Goal: Check status: Check status

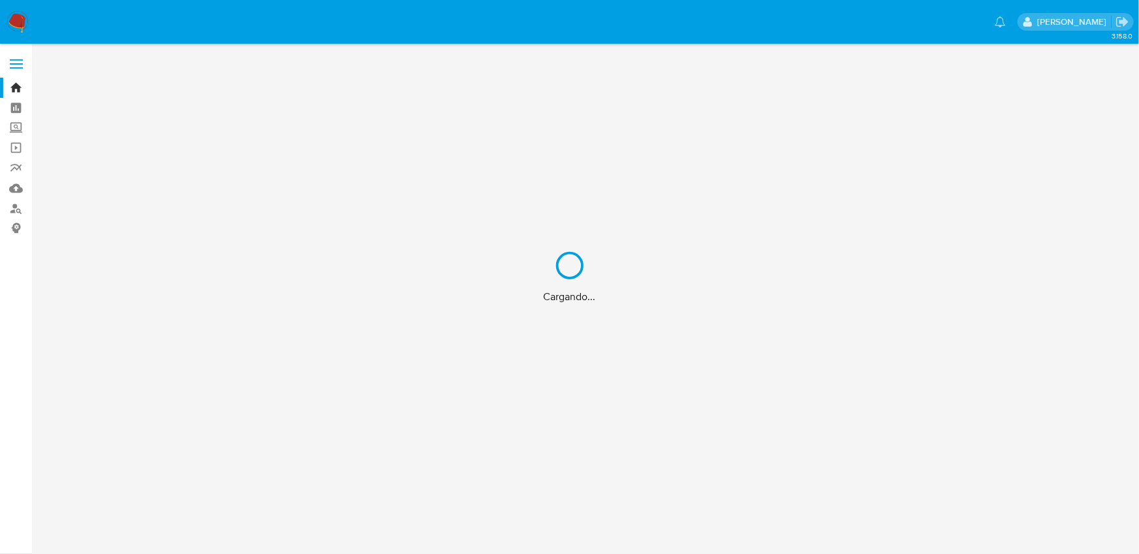
click at [287, 33] on div "Cargando..." at bounding box center [569, 277] width 1139 height 554
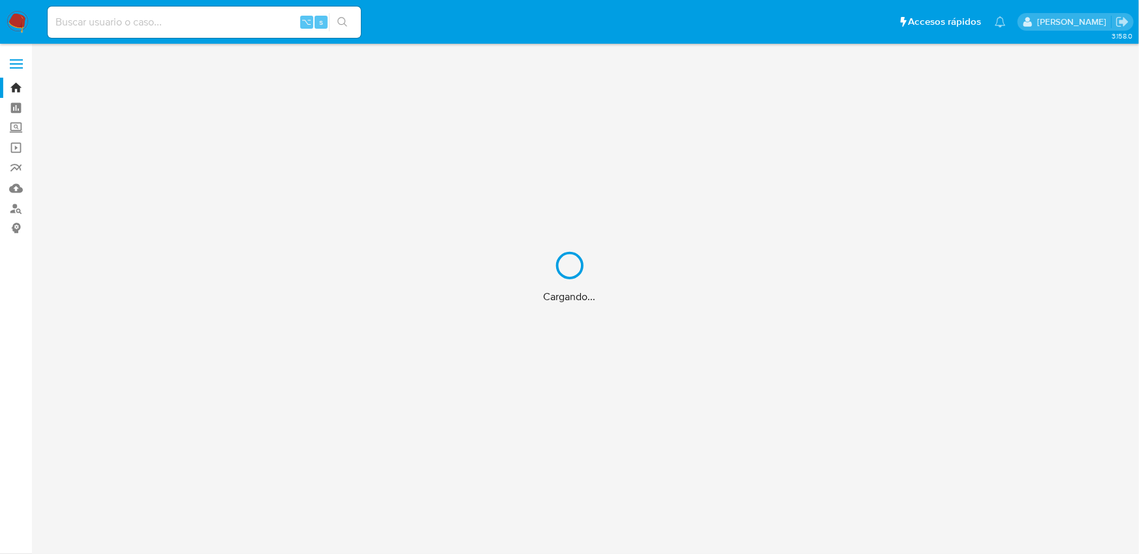
click at [287, 33] on div "Cargando..." at bounding box center [569, 277] width 1139 height 554
click at [275, 29] on div "Cargando..." at bounding box center [569, 277] width 1139 height 554
click at [277, 23] on div "Cargando..." at bounding box center [569, 277] width 1139 height 554
click at [266, 24] on div "Cargando..." at bounding box center [569, 277] width 1139 height 554
click at [223, 27] on div "Cargando..." at bounding box center [569, 277] width 1139 height 554
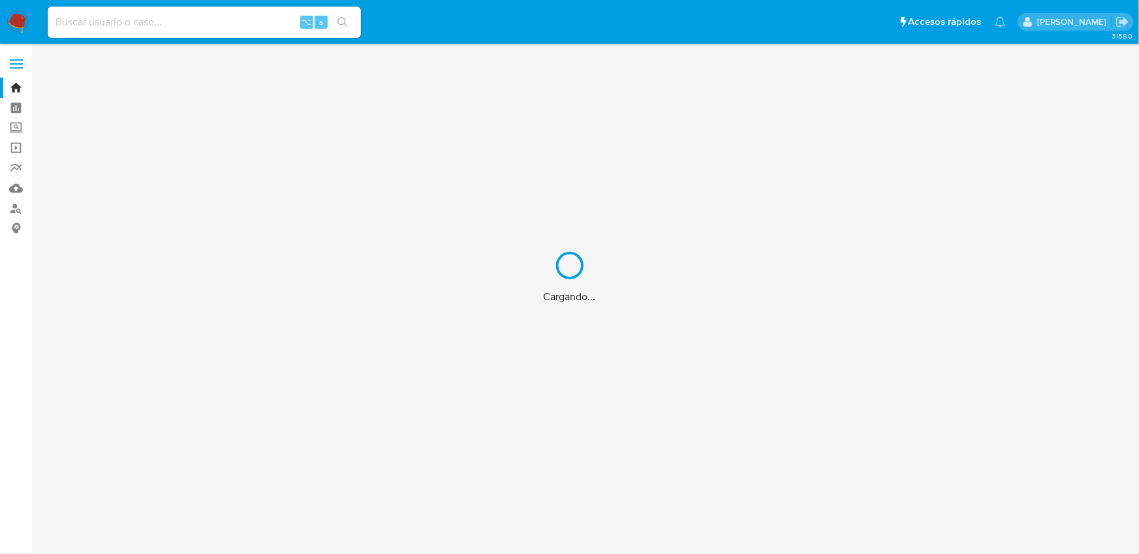
click at [255, 25] on div "Cargando..." at bounding box center [569, 277] width 1139 height 554
click at [211, 22] on div "Cargando..." at bounding box center [569, 277] width 1139 height 554
drag, startPoint x: 209, startPoint y: 22, endPoint x: 190, endPoint y: 20, distance: 19.1
click at [206, 22] on div "Cargando..." at bounding box center [569, 277] width 1139 height 554
click at [190, 20] on div "Cargando..." at bounding box center [569, 277] width 1139 height 554
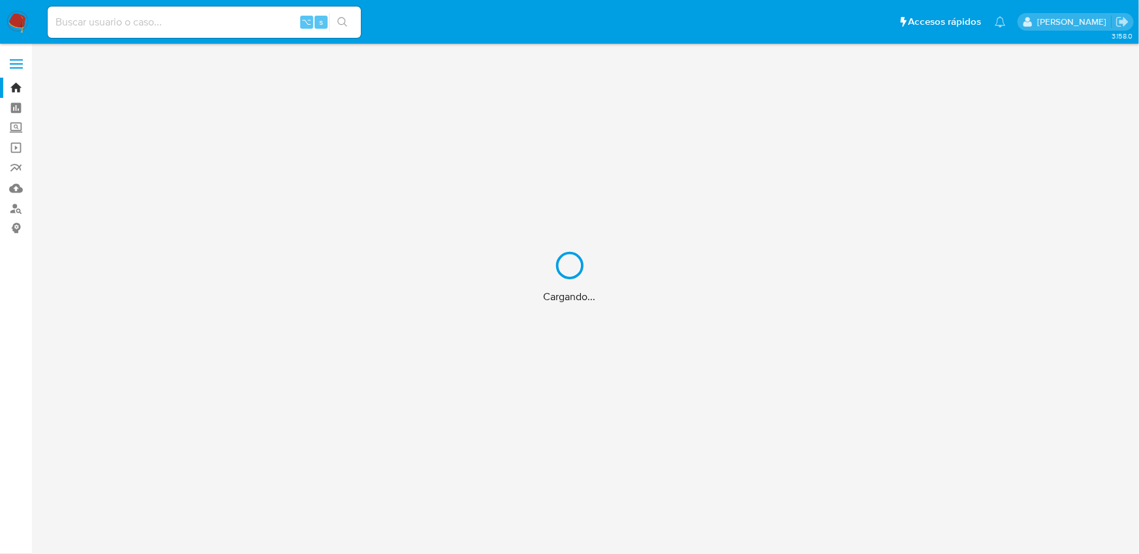
click at [190, 20] on div "Cargando..." at bounding box center [569, 277] width 1139 height 554
click at [116, 20] on div "Cargando..." at bounding box center [569, 277] width 1139 height 554
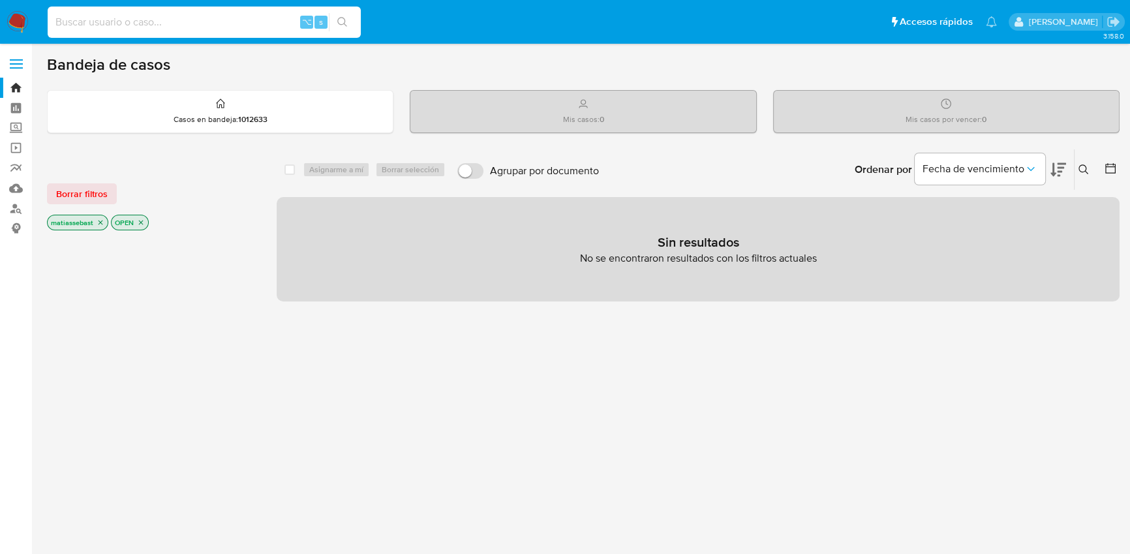
click at [117, 22] on input at bounding box center [204, 22] width 313 height 17
paste input "2577607812"
type input "2577607812"
click at [349, 27] on button "search-icon" at bounding box center [342, 22] width 27 height 18
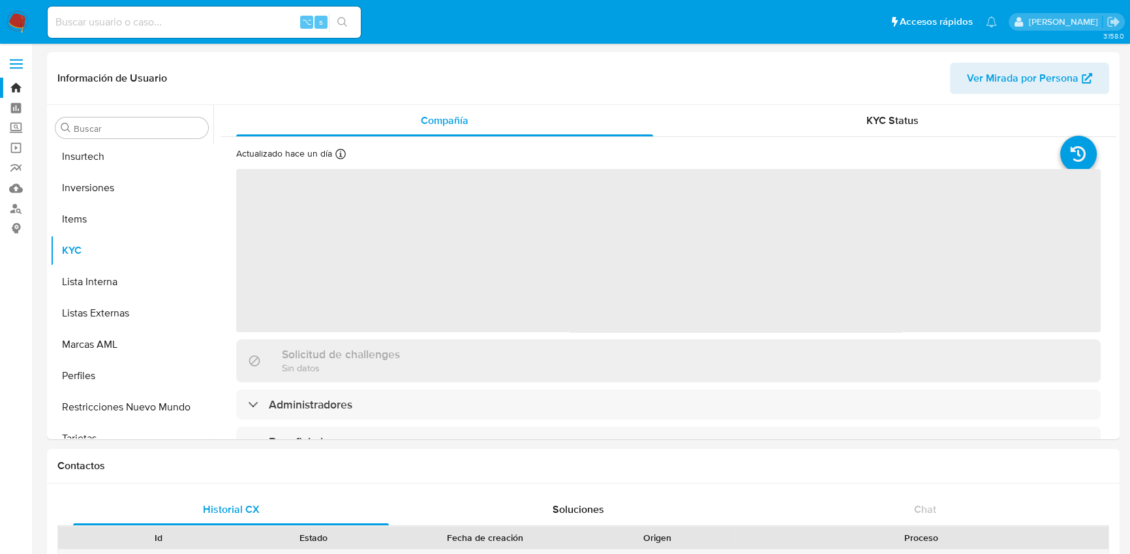
scroll to position [613, 0]
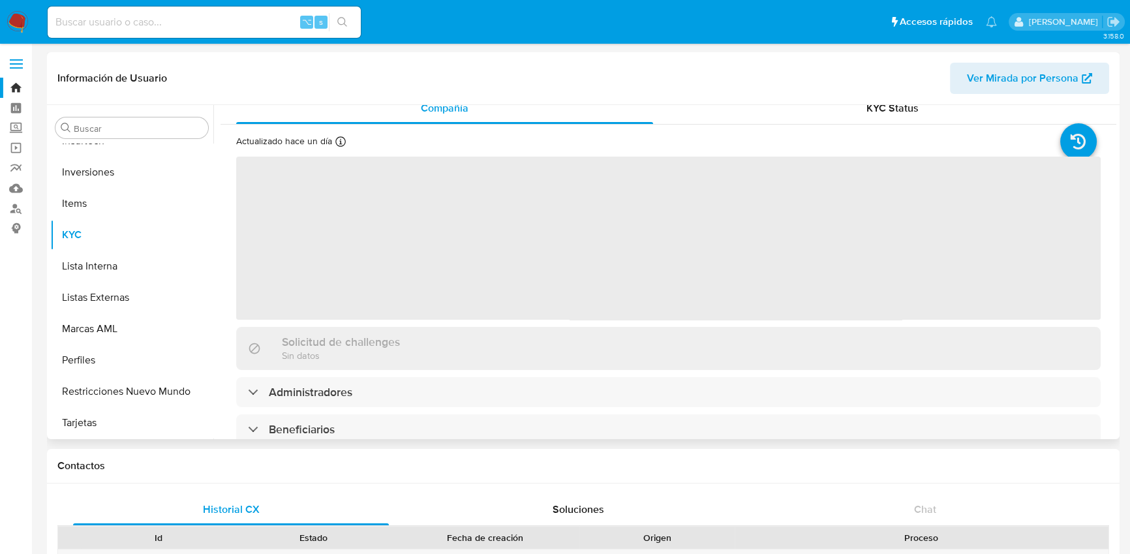
select select "10"
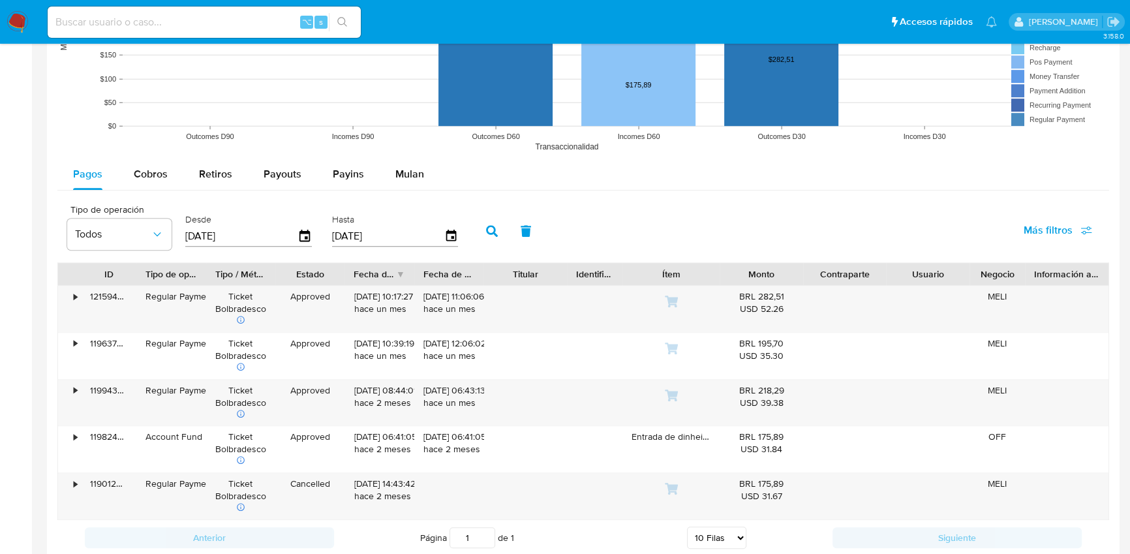
scroll to position [1051, 0]
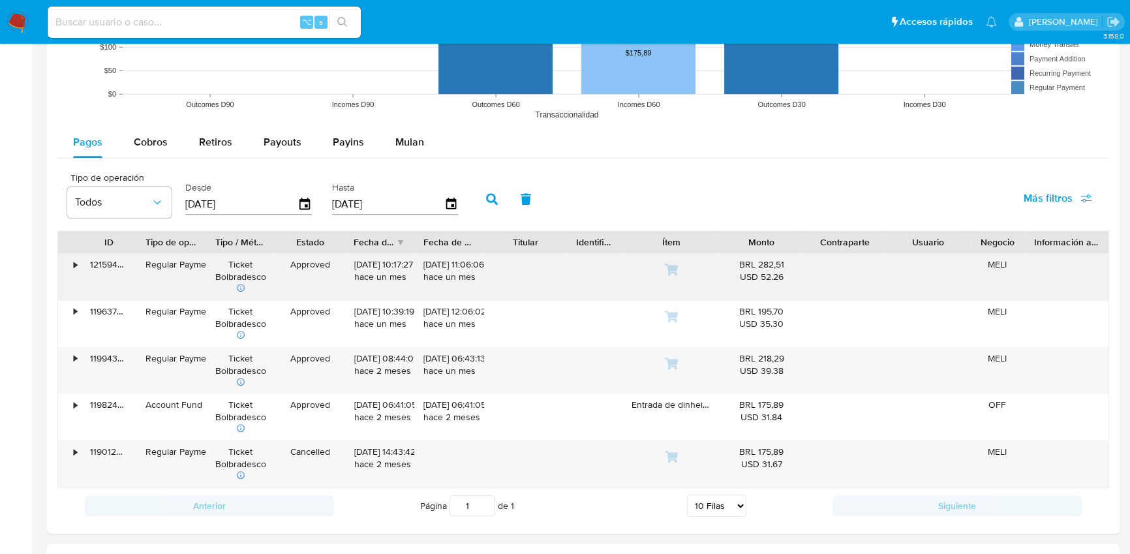
click at [78, 265] on div "•" at bounding box center [69, 277] width 23 height 46
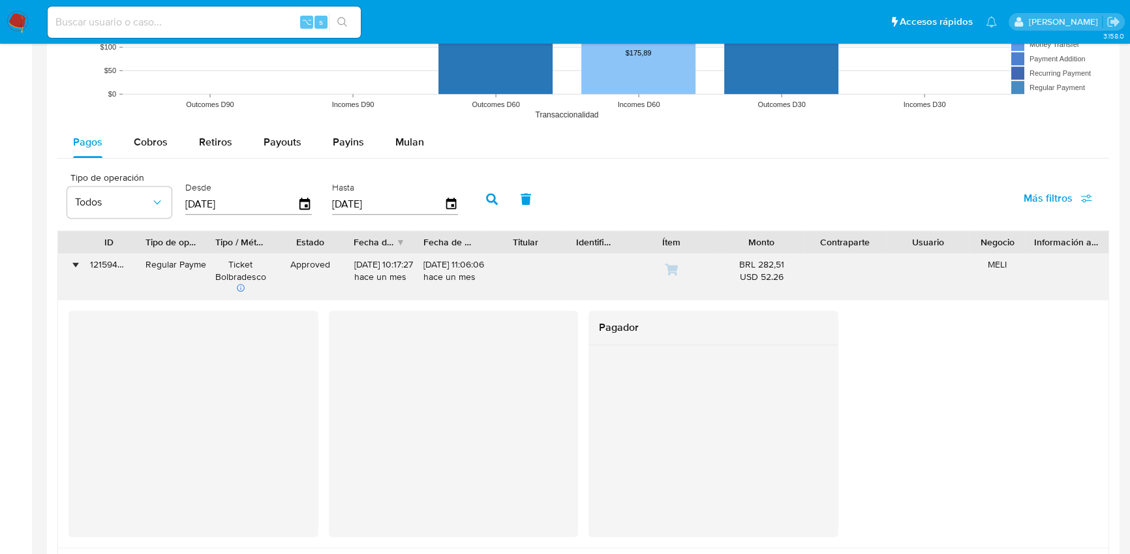
click at [78, 265] on div "•" at bounding box center [69, 277] width 23 height 46
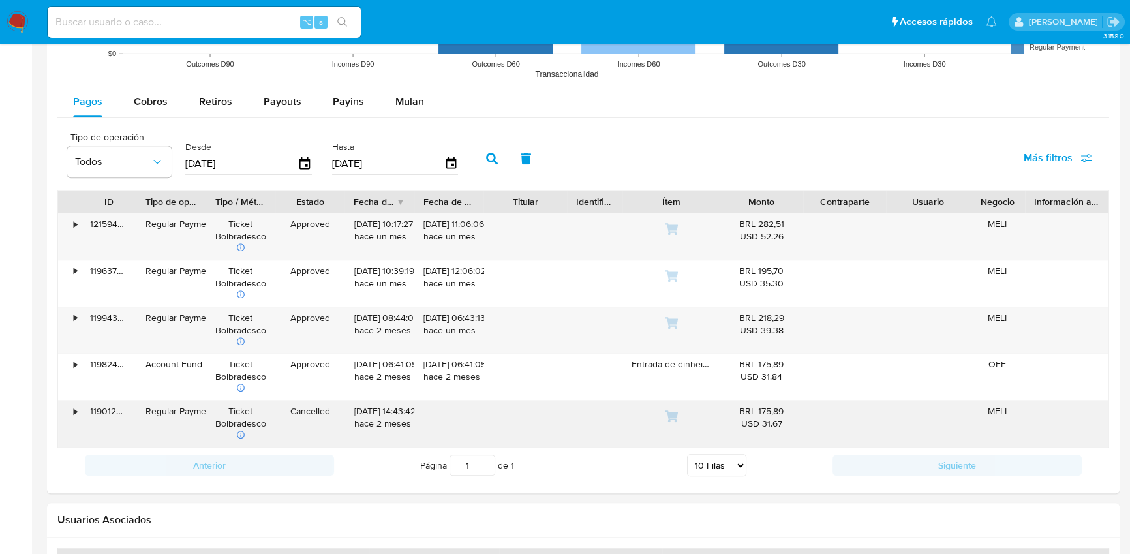
scroll to position [1093, 0]
click at [70, 409] on div "•" at bounding box center [69, 422] width 23 height 46
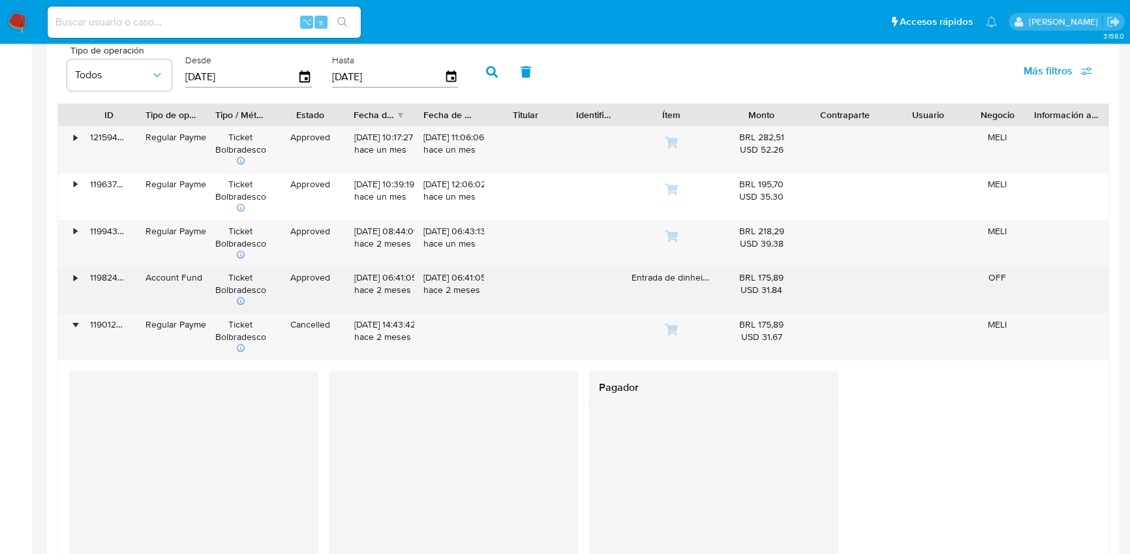
scroll to position [1154, 0]
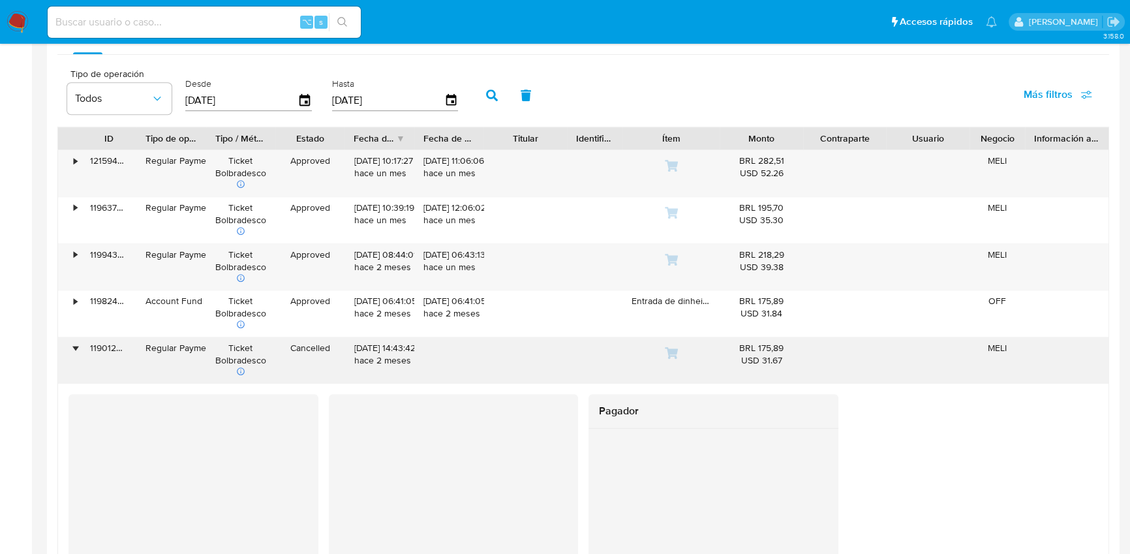
click at [294, 360] on div "Cancelled" at bounding box center [309, 360] width 69 height 46
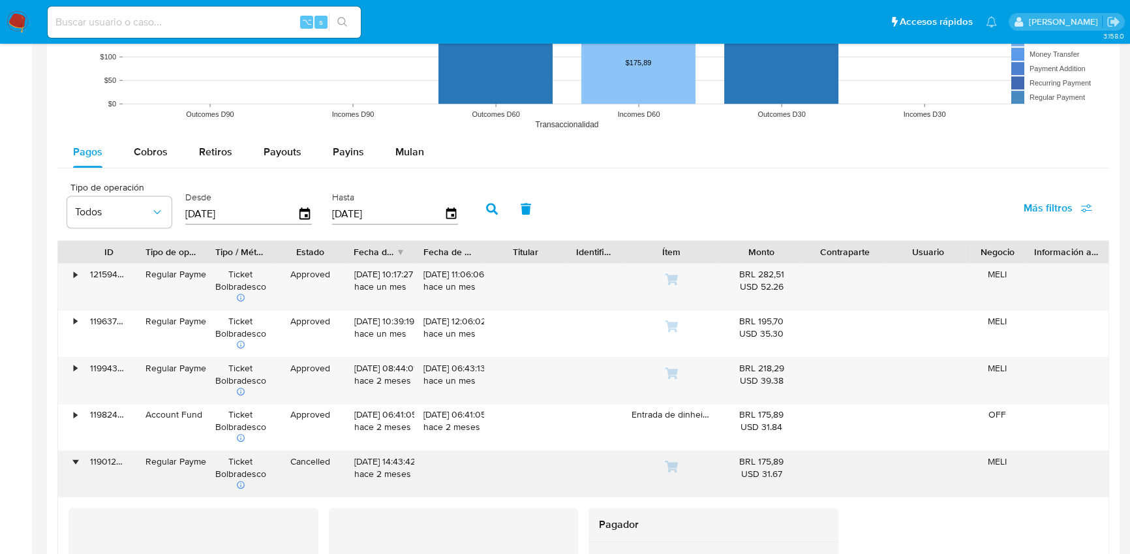
scroll to position [1086, 0]
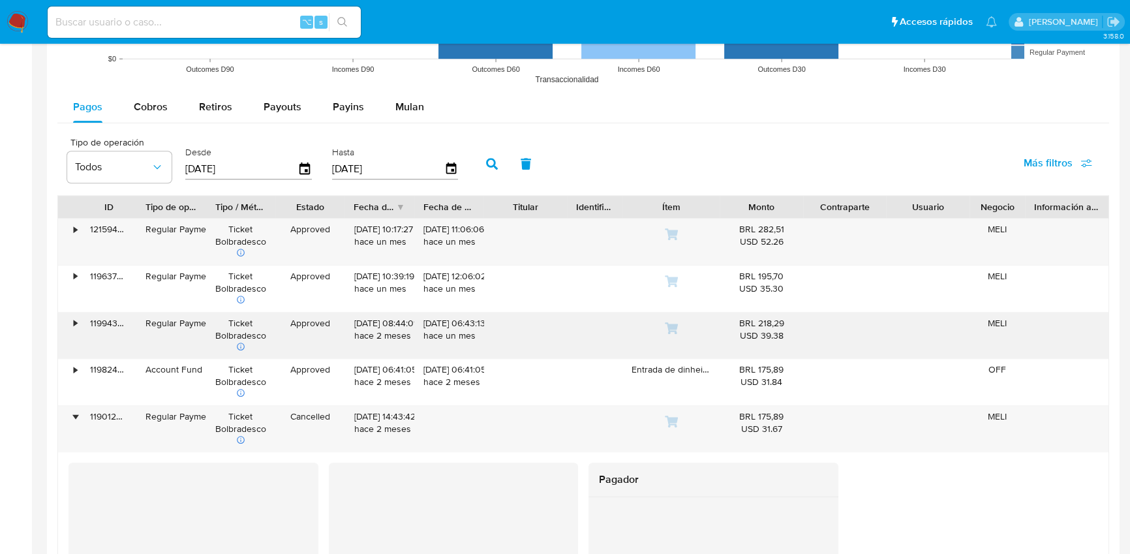
click at [72, 326] on div "•" at bounding box center [69, 336] width 23 height 46
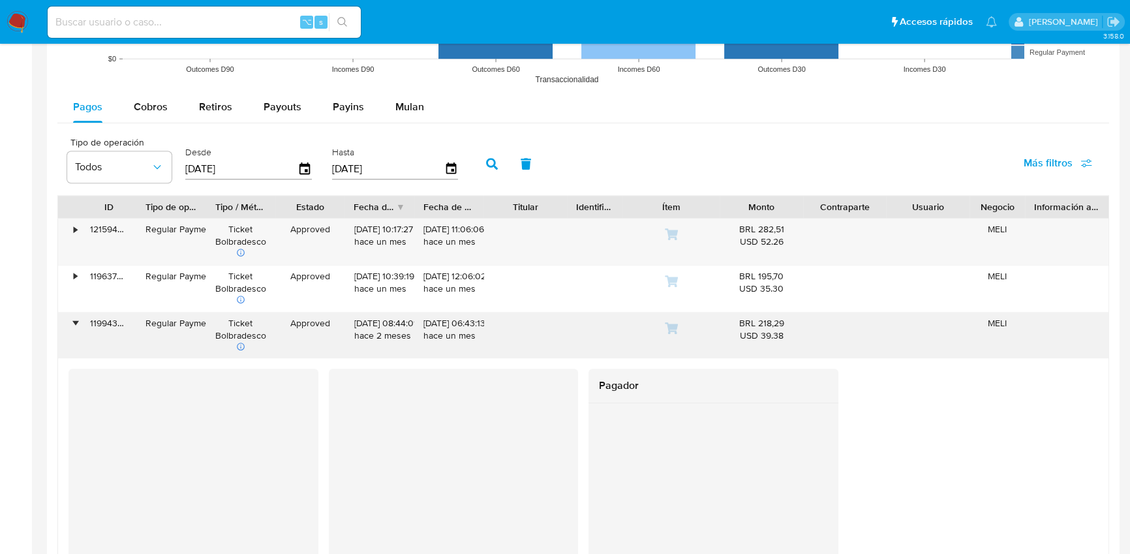
click at [72, 326] on div "•" at bounding box center [69, 336] width 23 height 46
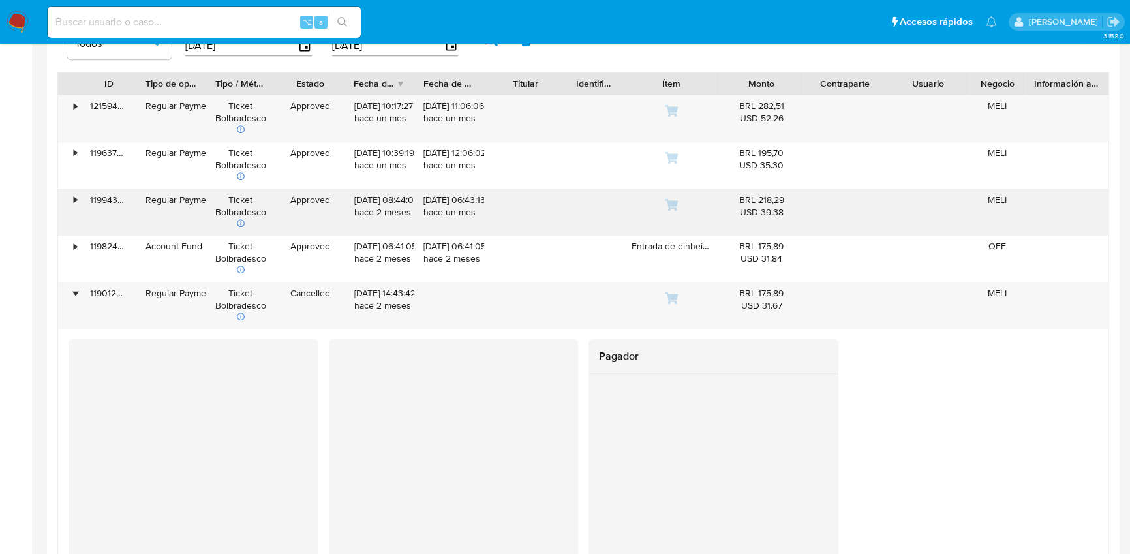
scroll to position [1207, 0]
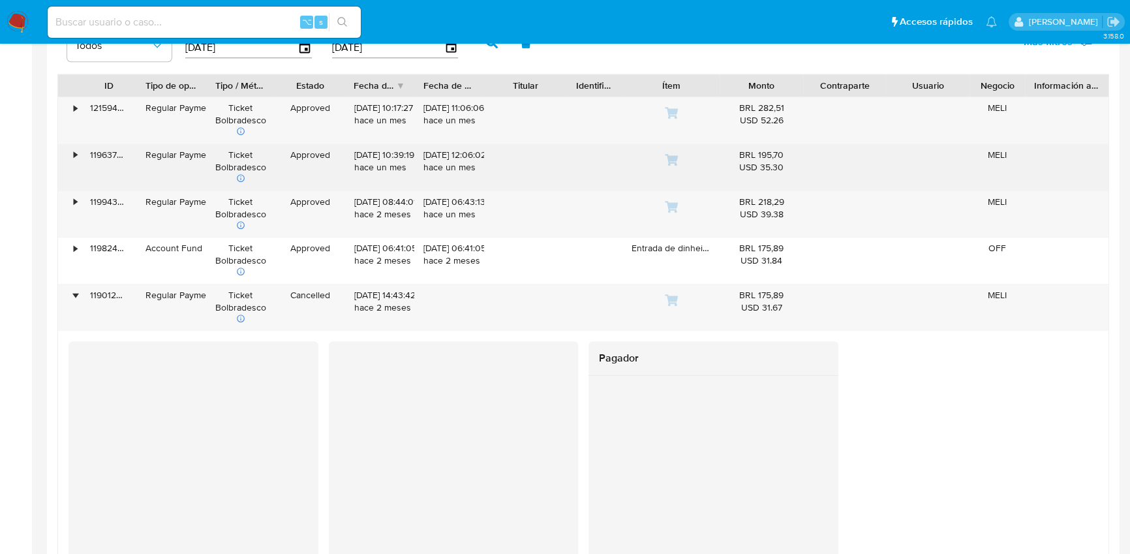
click at [71, 153] on div "•" at bounding box center [69, 167] width 23 height 46
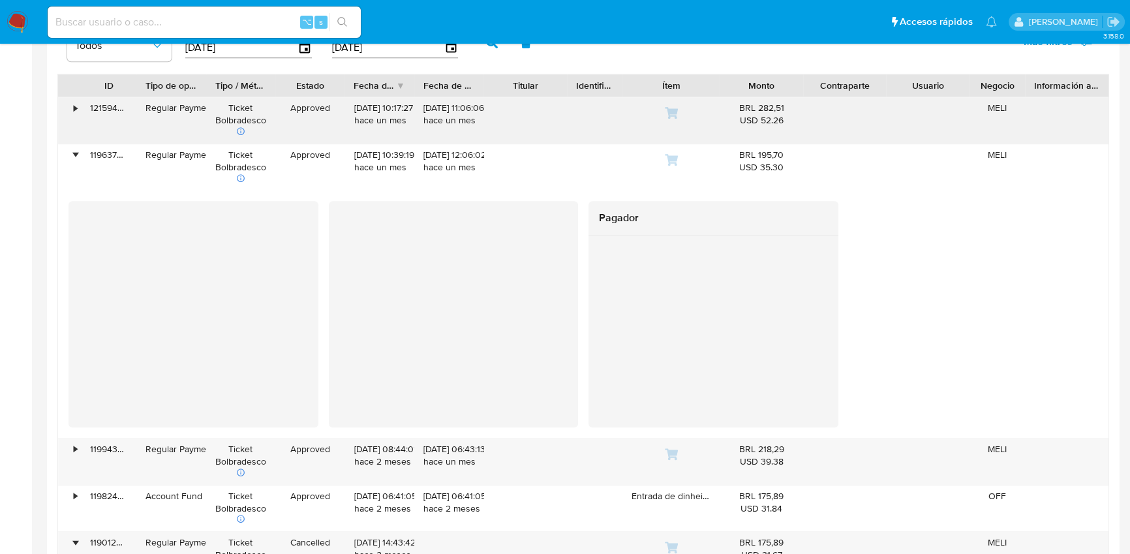
click at [72, 112] on div "•" at bounding box center [69, 120] width 23 height 46
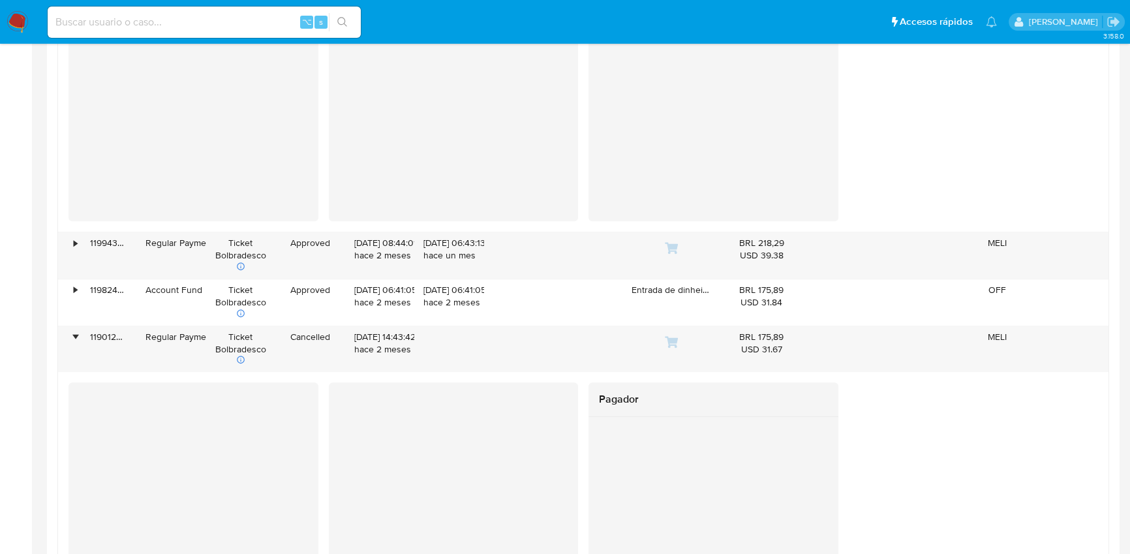
scroll to position [1689, 0]
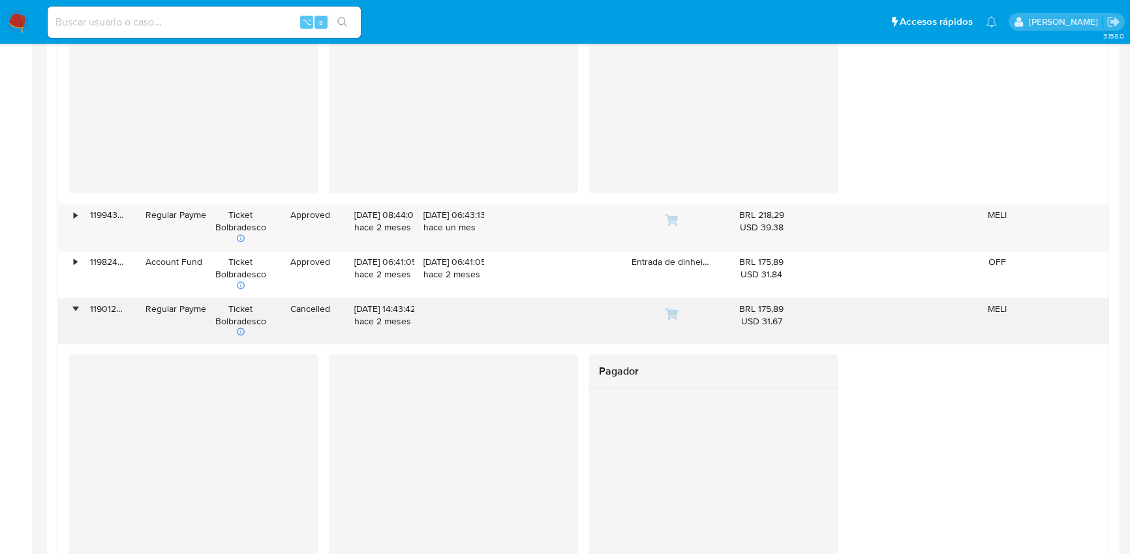
click at [72, 312] on div "•" at bounding box center [69, 321] width 23 height 46
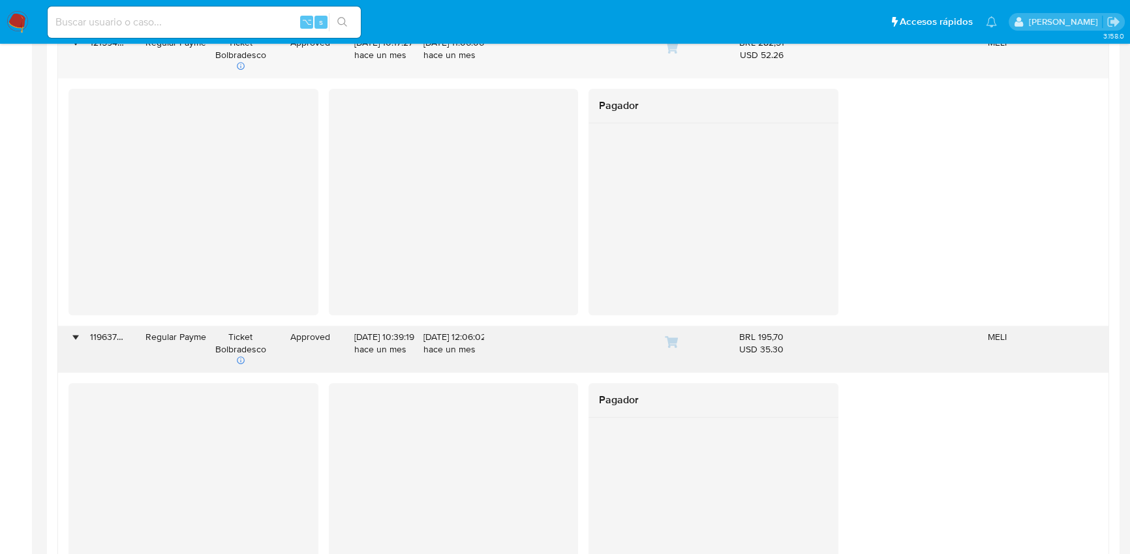
scroll to position [1233, 0]
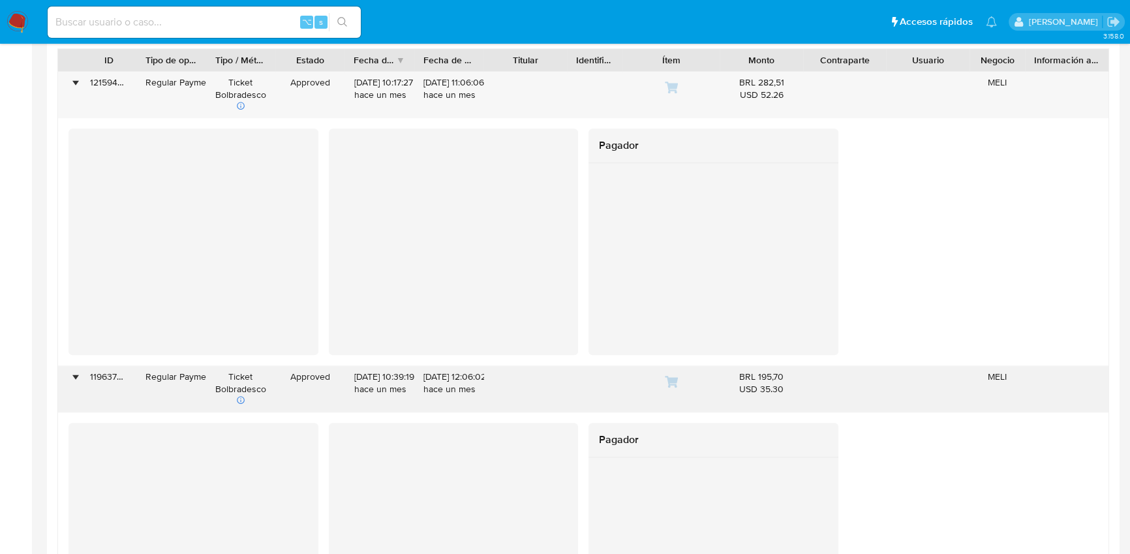
click at [83, 389] on div "119637797121" at bounding box center [108, 389] width 55 height 46
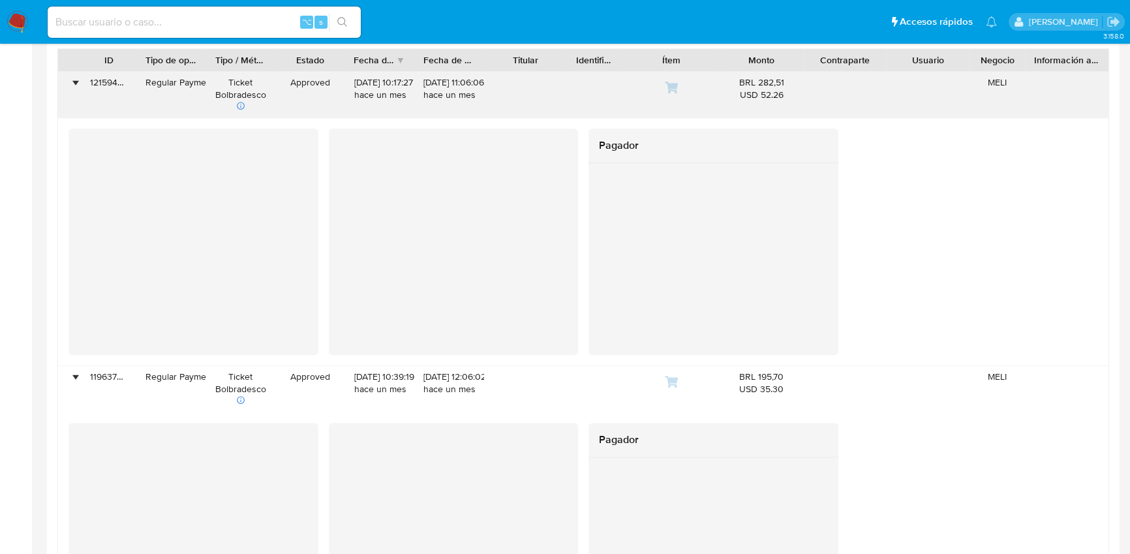
click at [79, 93] on div "•" at bounding box center [69, 95] width 23 height 46
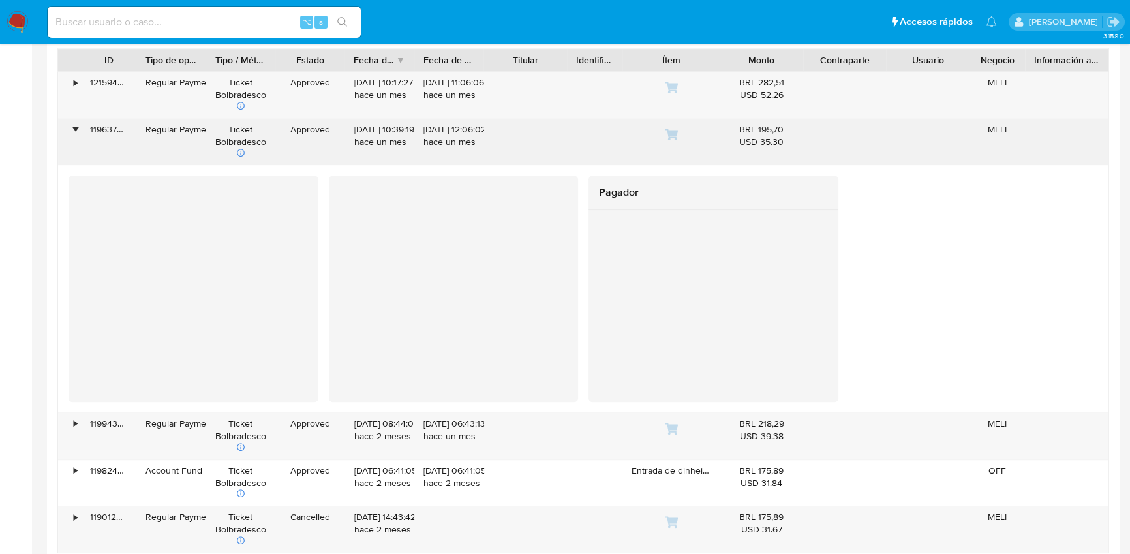
click at [111, 146] on div "119637797121" at bounding box center [108, 142] width 55 height 46
click at [80, 127] on div "•" at bounding box center [69, 142] width 23 height 46
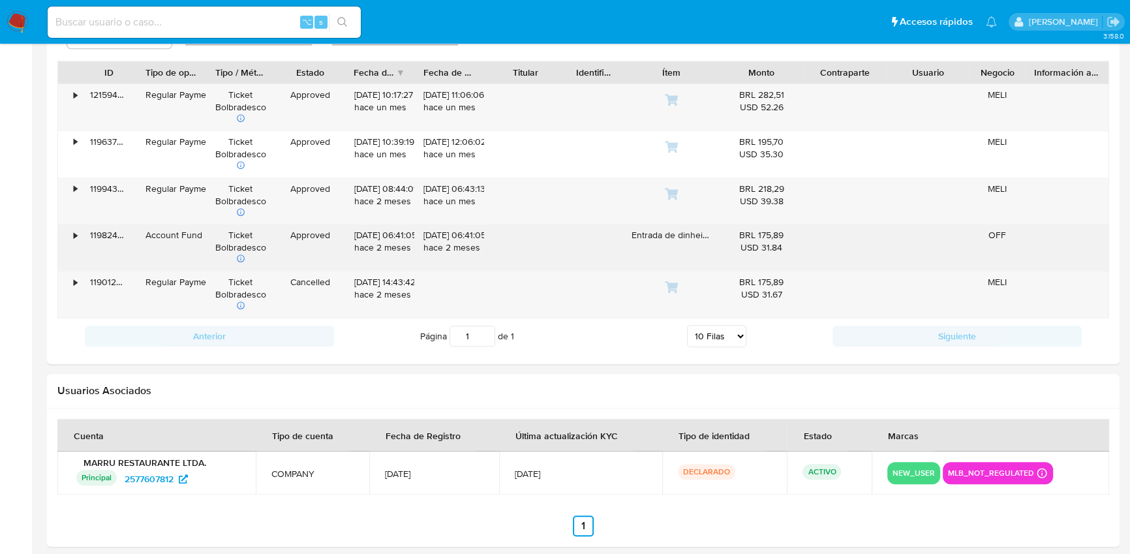
scroll to position [1220, 0]
